Goal: Information Seeking & Learning: Check status

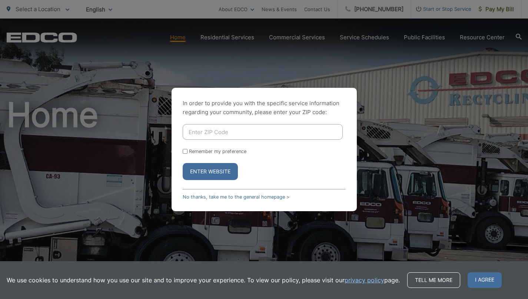
click at [268, 124] on input "Enter ZIP Code" at bounding box center [263, 132] width 160 height 16
type input "92028"
click at [225, 168] on button "Enter Website" at bounding box center [210, 171] width 55 height 17
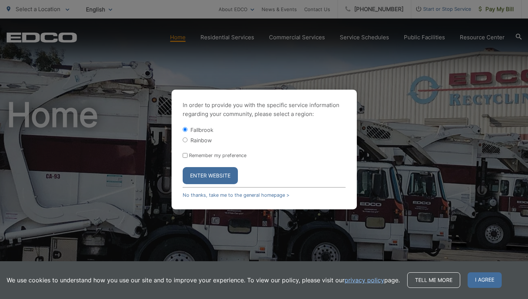
click at [221, 175] on button "Enter Website" at bounding box center [210, 175] width 55 height 17
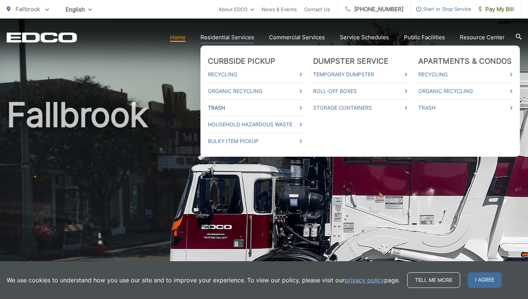
click at [228, 108] on link "Trash" at bounding box center [255, 107] width 94 height 9
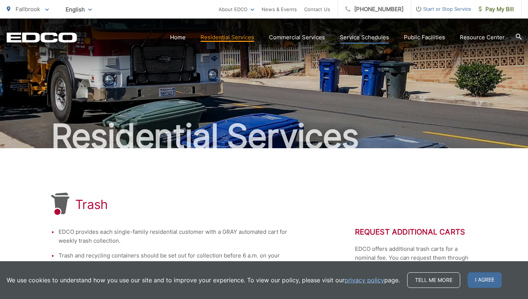
click at [375, 37] on link "Service Schedules" at bounding box center [364, 37] width 49 height 9
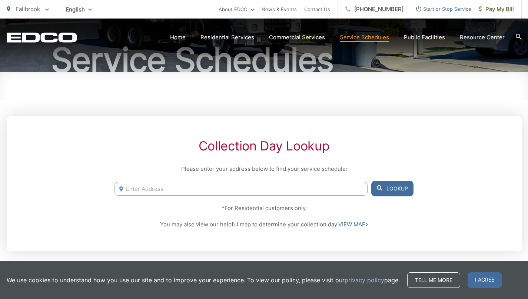
scroll to position [92, 0]
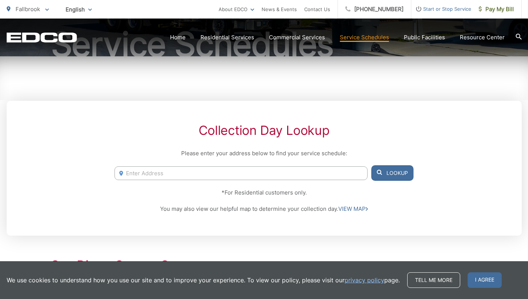
click at [334, 174] on input "Enter Address" at bounding box center [241, 174] width 253 height 14
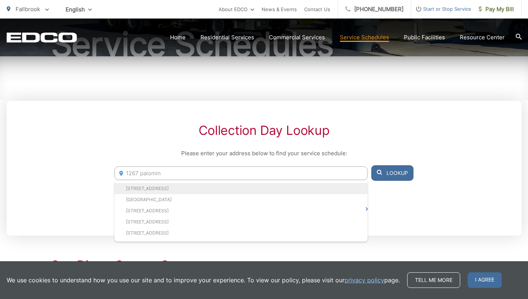
click at [314, 189] on li "[STREET_ADDRESS]" at bounding box center [241, 188] width 253 height 11
type input "[STREET_ADDRESS]"
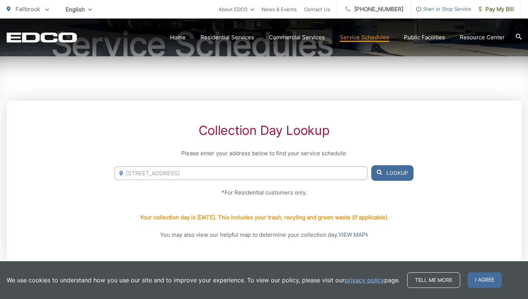
click at [389, 171] on button "Lookup" at bounding box center [393, 173] width 42 height 16
click at [398, 172] on button "Lookup" at bounding box center [393, 173] width 42 height 16
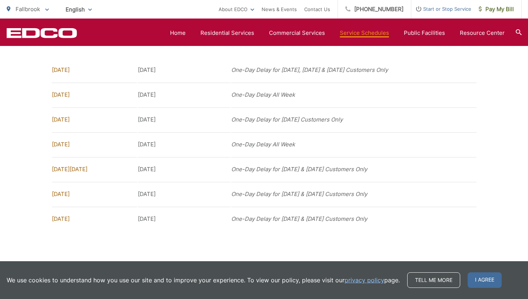
scroll to position [647, 0]
